Goal: Task Accomplishment & Management: Use online tool/utility

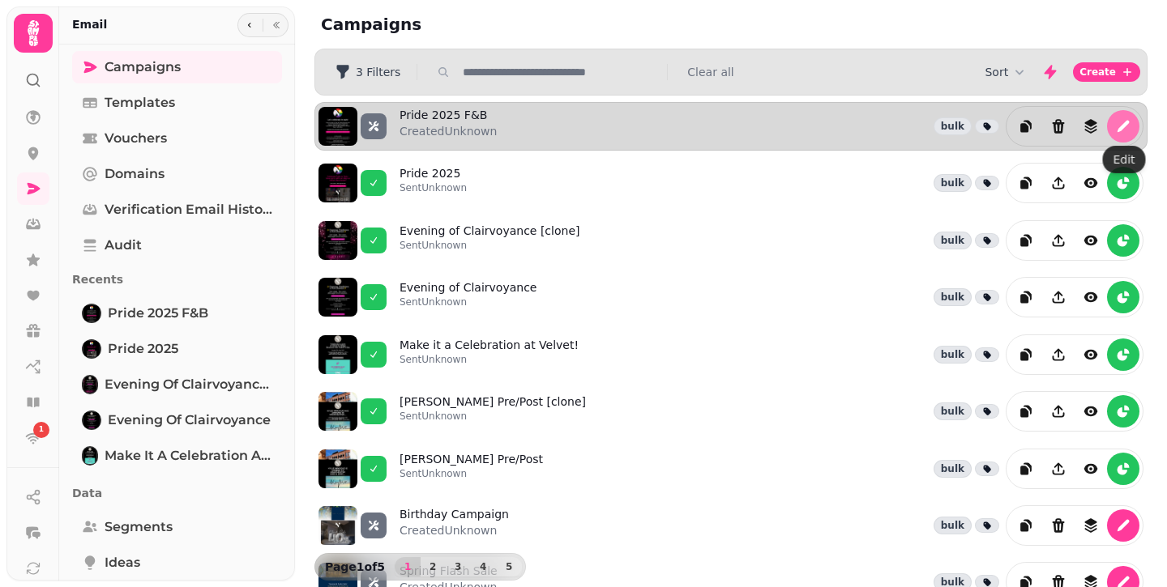
click at [1119, 127] on icon "edit" at bounding box center [1123, 127] width 12 height 12
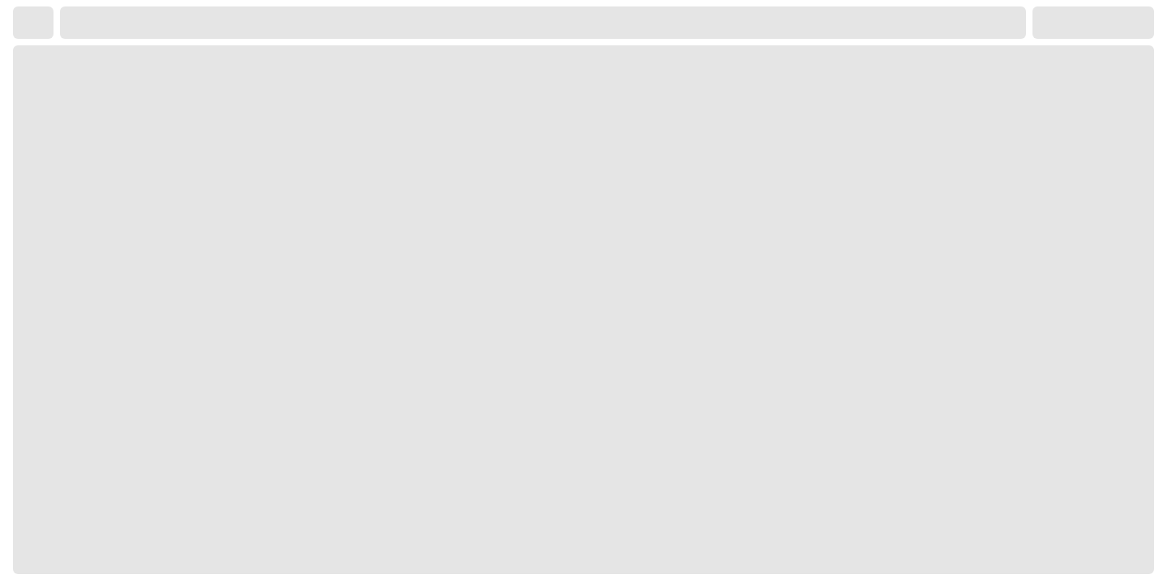
select select "**********"
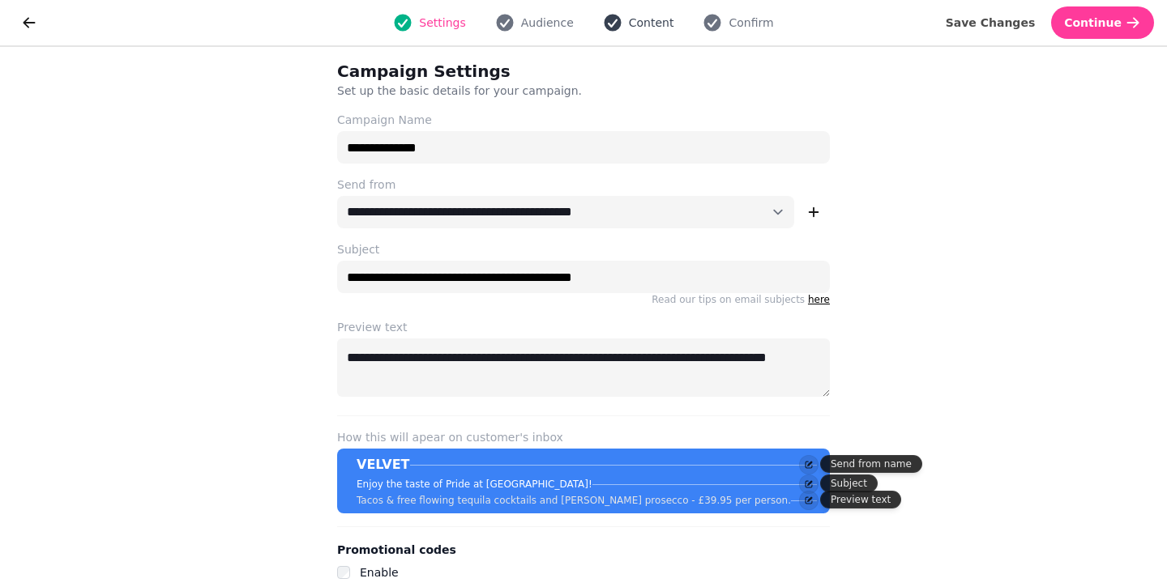
click at [651, 23] on span "Content" at bounding box center [651, 23] width 45 height 16
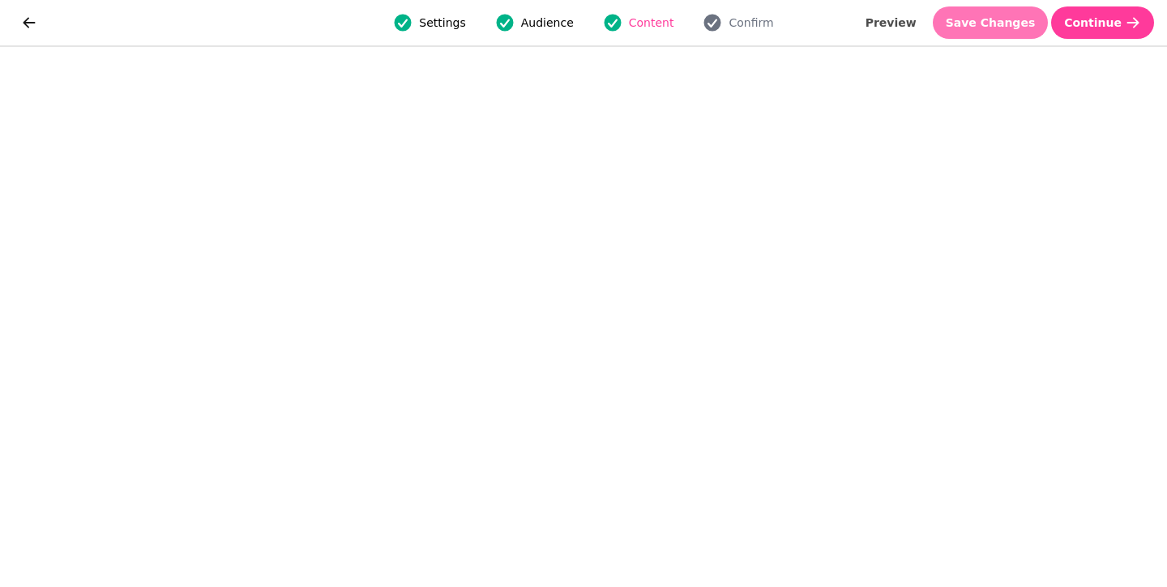
click at [983, 20] on span "Save Changes" at bounding box center [990, 22] width 90 height 11
click at [1007, 28] on span "Save Changes" at bounding box center [990, 22] width 90 height 11
click at [998, 20] on span "Save Changes" at bounding box center [990, 22] width 90 height 11
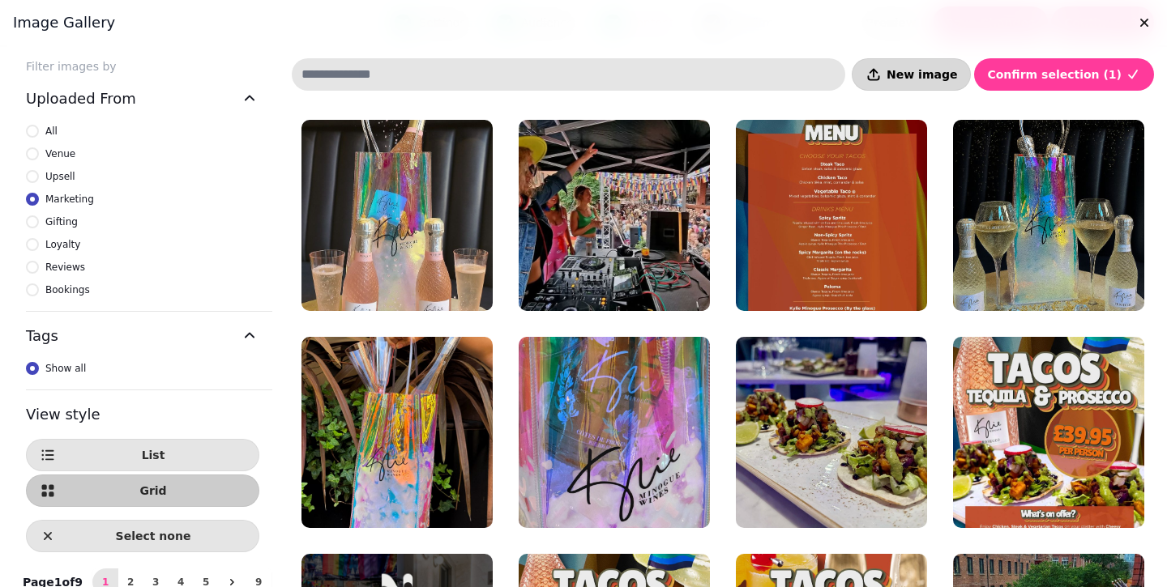
click at [945, 75] on span "New image" at bounding box center [921, 74] width 70 height 11
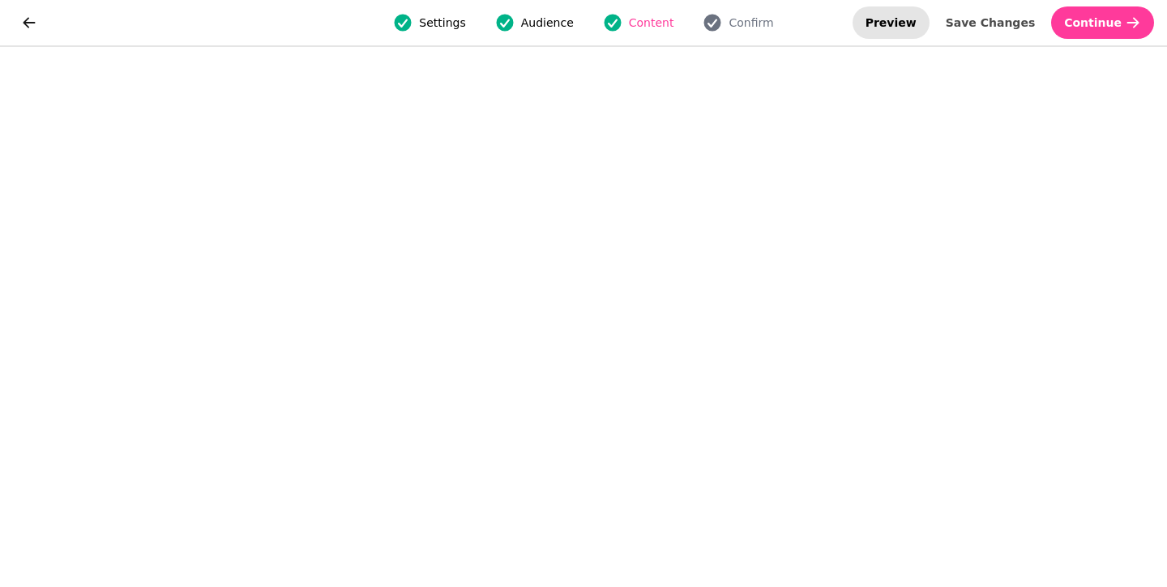
click at [913, 21] on span "Preview" at bounding box center [890, 22] width 51 height 11
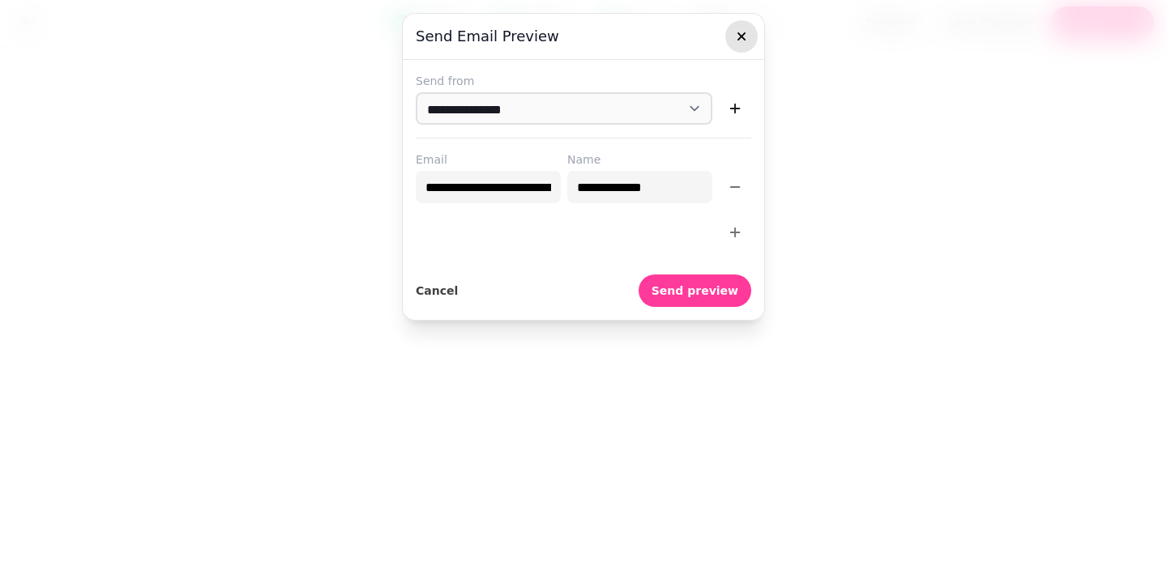
click at [744, 36] on icon "button" at bounding box center [741, 36] width 16 height 16
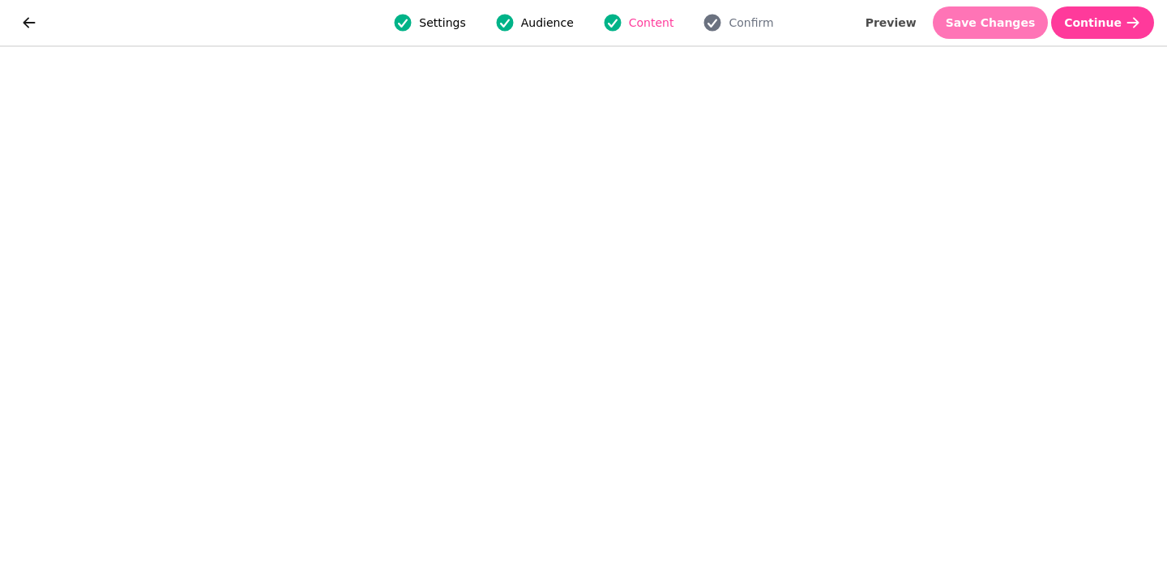
click at [1006, 32] on button "Save Changes" at bounding box center [990, 22] width 116 height 32
click at [1004, 10] on button "Save Changes" at bounding box center [990, 22] width 116 height 32
click at [996, 19] on span "Save Changes" at bounding box center [990, 22] width 90 height 11
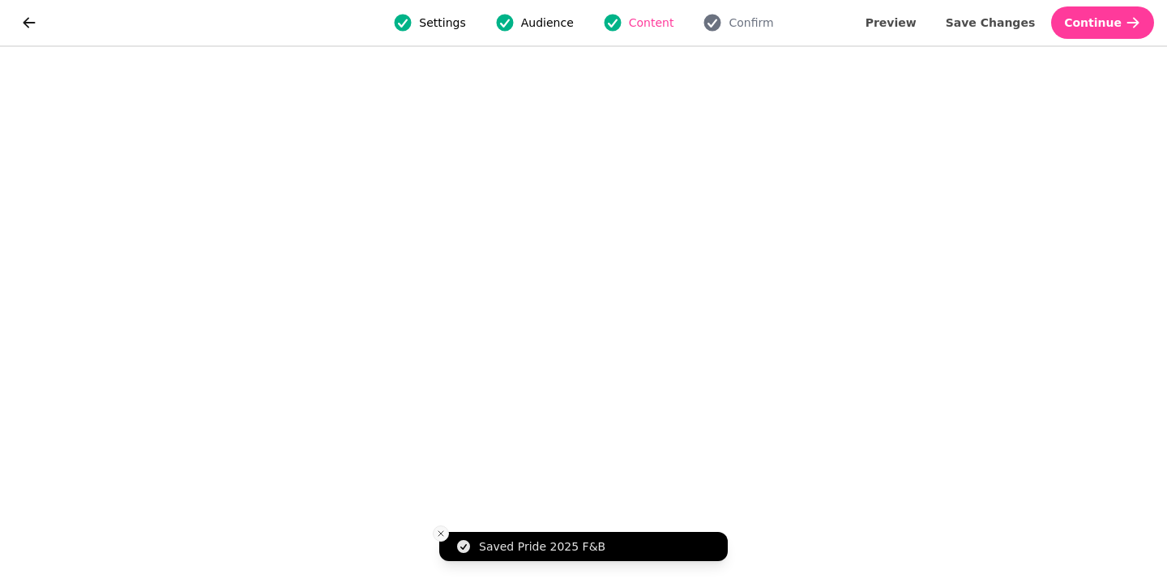
click at [440, 533] on icon "Close toast" at bounding box center [441, 534] width 10 height 10
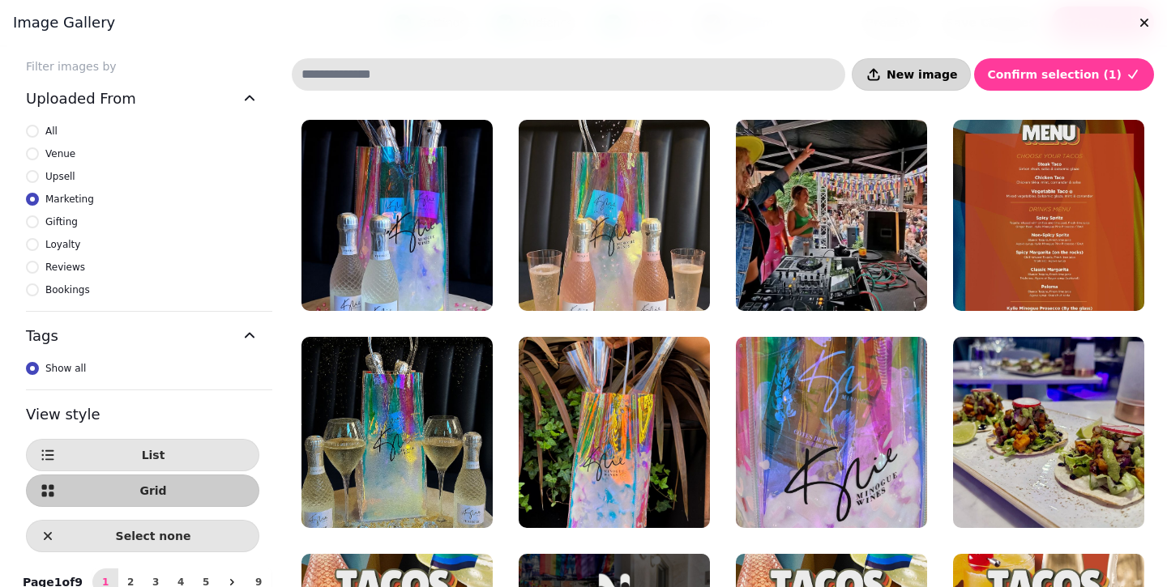
click at [915, 64] on button "New image" at bounding box center [910, 74] width 119 height 32
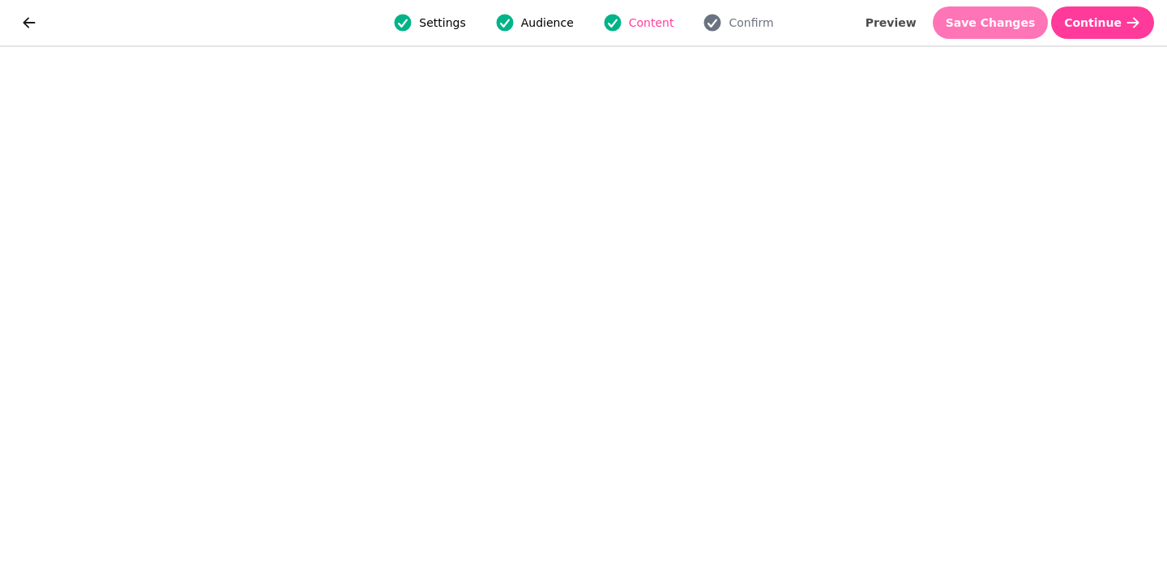
click at [984, 15] on button "Save Changes" at bounding box center [990, 22] width 116 height 32
click at [990, 21] on span "Save Changes" at bounding box center [990, 22] width 90 height 11
click at [989, 19] on span "Save Changes" at bounding box center [990, 22] width 90 height 11
click at [987, 19] on span "Save Changes" at bounding box center [990, 22] width 90 height 11
click at [982, 27] on span "Save Changes" at bounding box center [990, 22] width 90 height 11
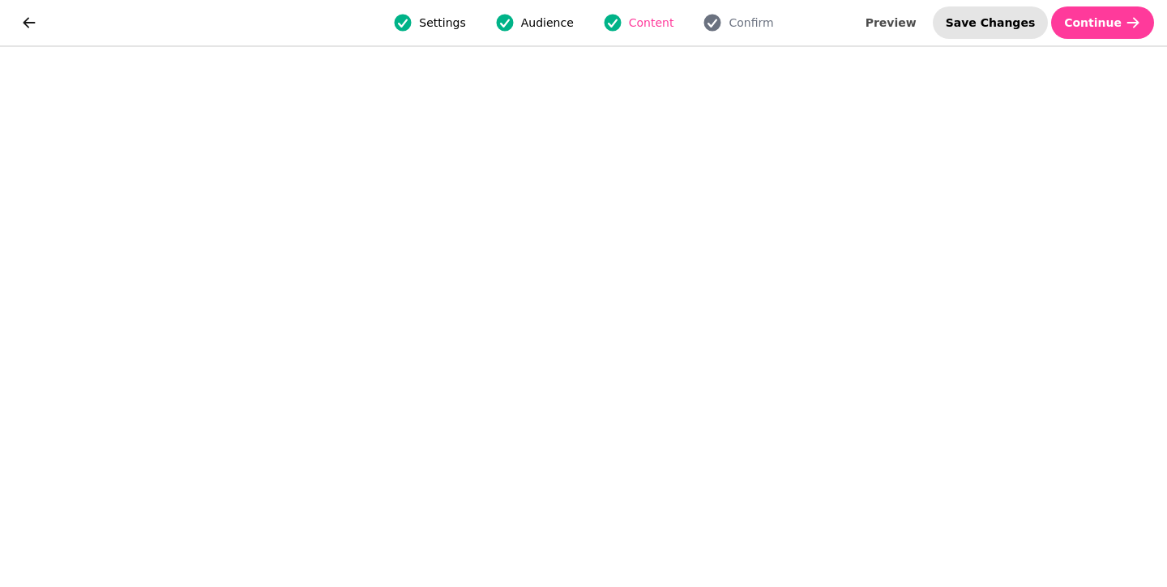
click at [1004, 28] on span "Save Changes" at bounding box center [990, 22] width 90 height 11
click at [997, 17] on span "Save Changes" at bounding box center [990, 22] width 90 height 11
click at [992, 18] on span "Save Changes" at bounding box center [990, 22] width 90 height 11
click at [1006, 21] on span "Save Changes" at bounding box center [990, 22] width 90 height 11
click at [994, 22] on span "Save Changes" at bounding box center [990, 22] width 90 height 11
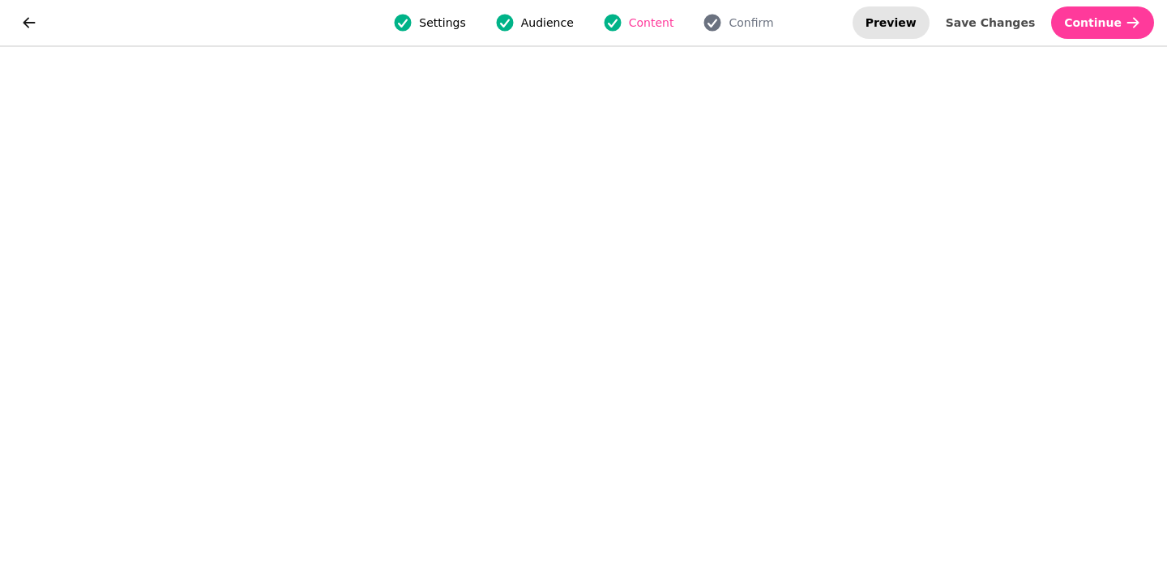
click at [906, 23] on span "Preview" at bounding box center [890, 22] width 51 height 11
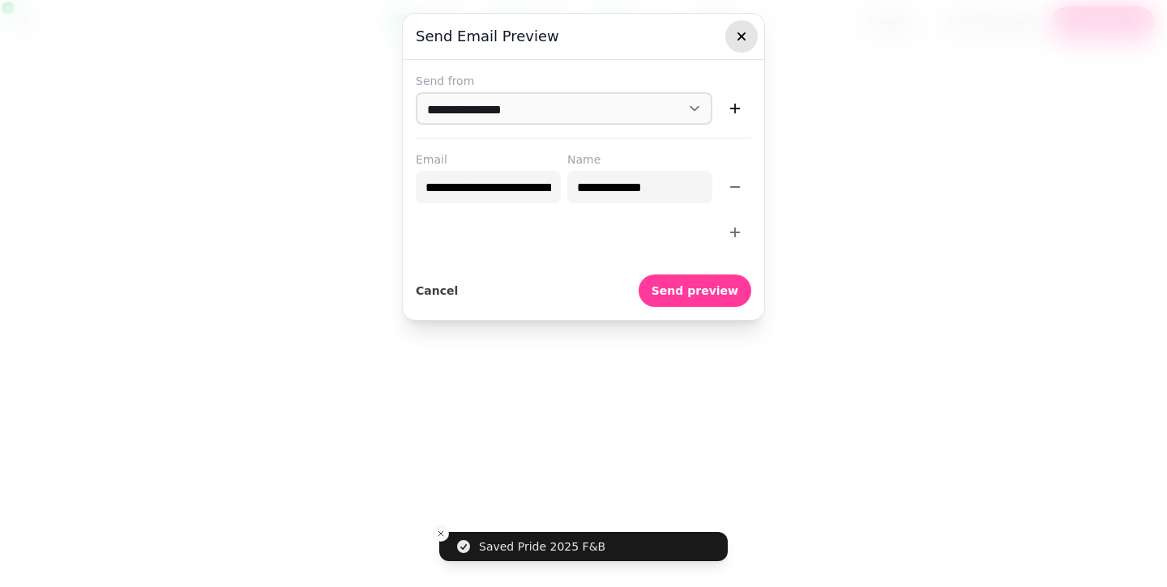
click at [734, 41] on icon "button" at bounding box center [741, 36] width 16 height 16
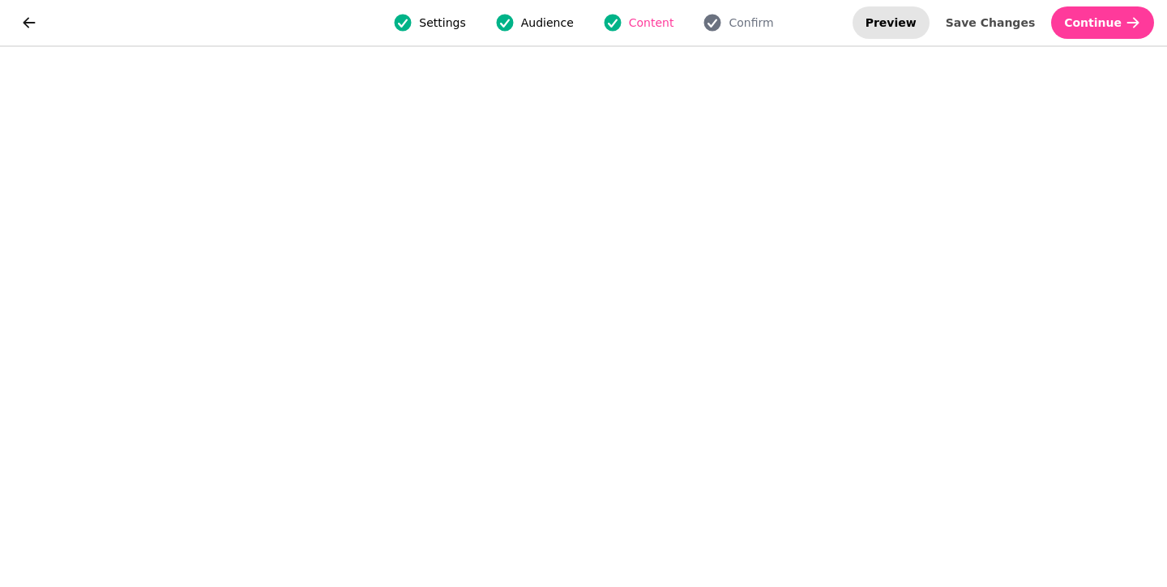
click at [914, 26] on span "Preview" at bounding box center [890, 22] width 51 height 11
select select "**********"
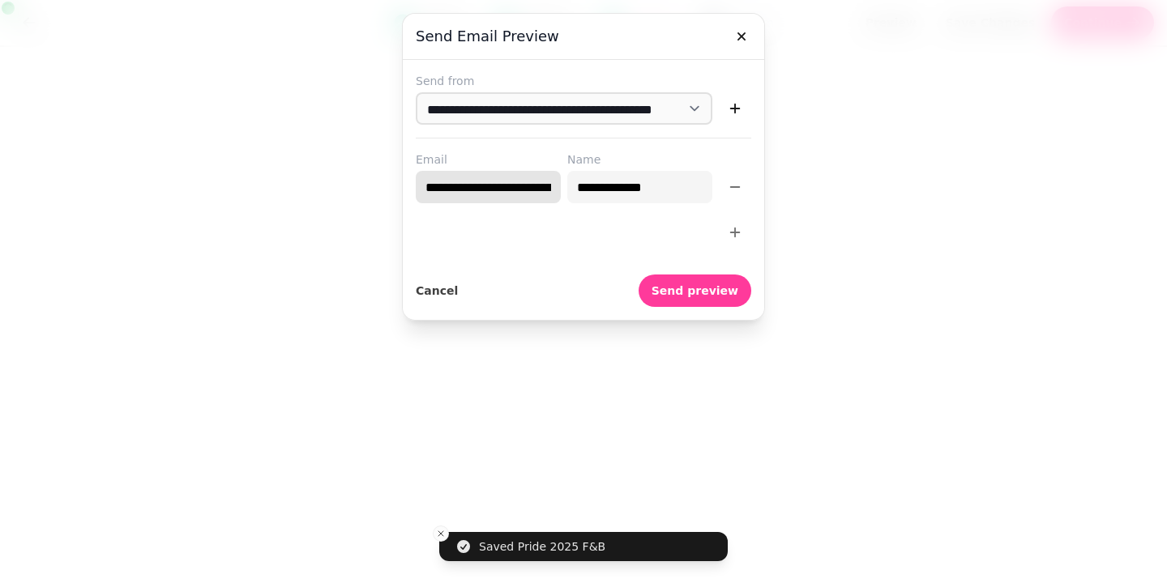
click at [493, 190] on input "**********" at bounding box center [488, 187] width 145 height 32
type input "**********"
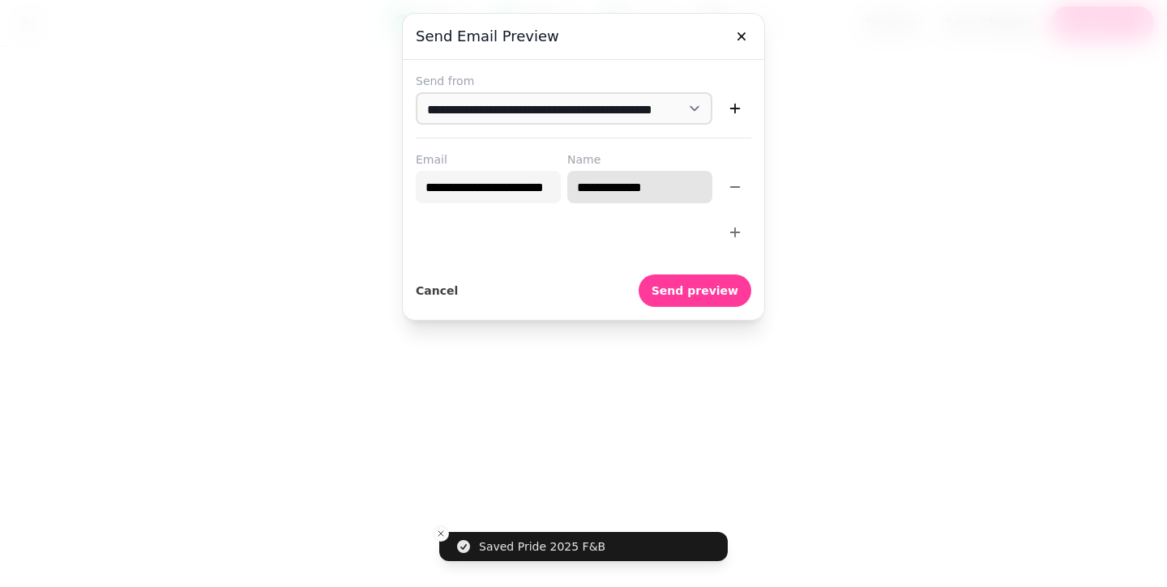
click at [625, 184] on input "**********" at bounding box center [639, 187] width 145 height 32
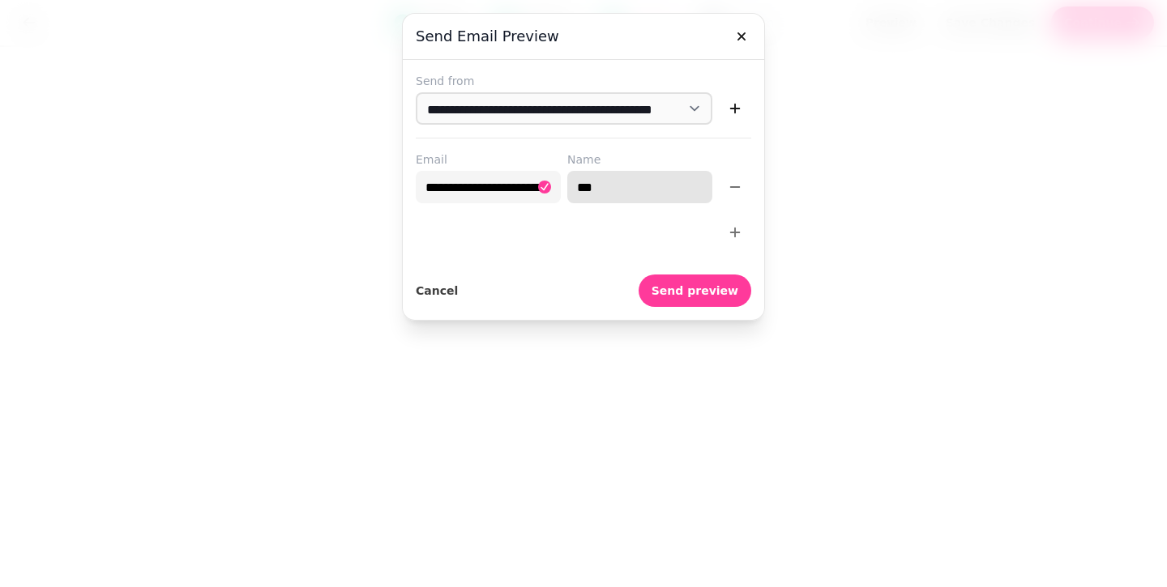
type input "***"
click at [581, 230] on div at bounding box center [583, 232] width 335 height 32
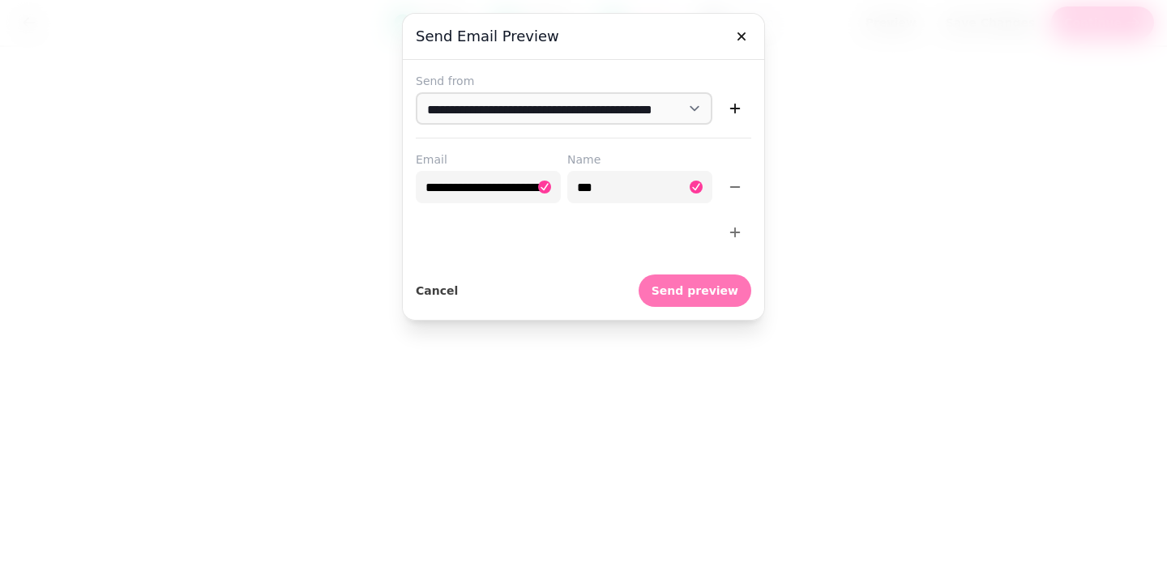
click at [690, 289] on span "Send preview" at bounding box center [694, 290] width 87 height 11
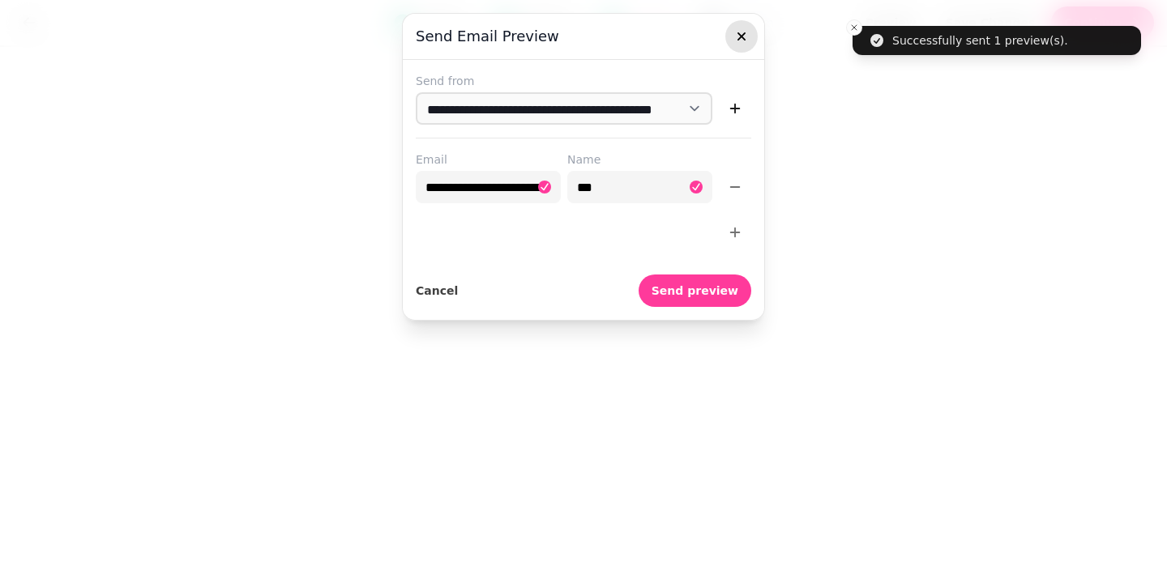
click at [743, 35] on icon "button" at bounding box center [741, 36] width 8 height 8
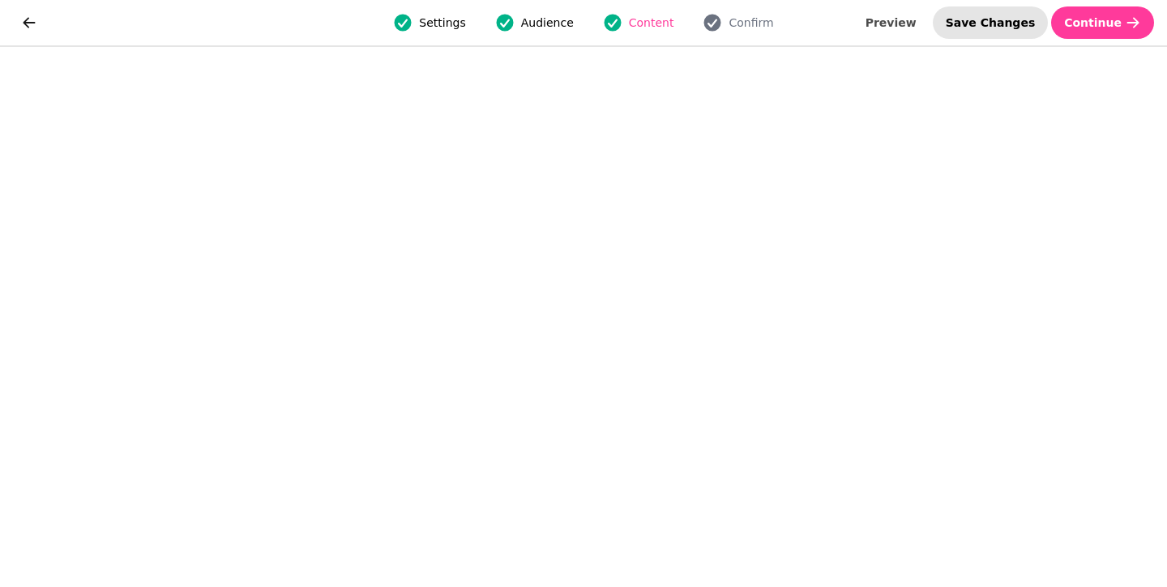
click at [1005, 26] on span "Save Changes" at bounding box center [990, 22] width 90 height 11
